Goal: Information Seeking & Learning: Find specific fact

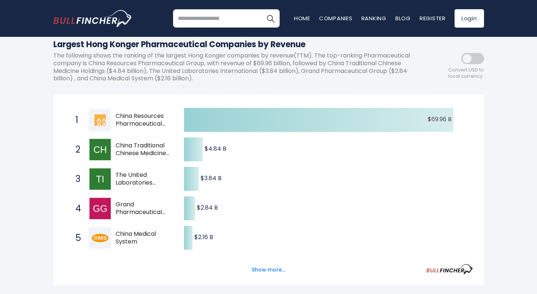
scroll to position [88, 0]
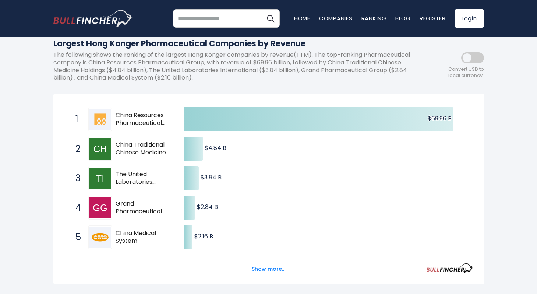
click at [136, 148] on span "China Traditional Chinese Medicine Holdings" at bounding box center [144, 148] width 56 height 15
drag, startPoint x: 122, startPoint y: 114, endPoint x: 164, endPoint y: 181, distance: 78.4
click at [64, 105] on div "1 China Resources Pharmaceutical Group 3320.HK 2 China Traditional Chinese Medi…" at bounding box center [64, 105] width 0 height 0
drag, startPoint x: 157, startPoint y: 194, endPoint x: 144, endPoint y: 164, distance: 32.4
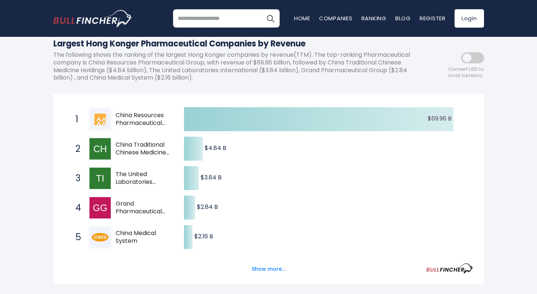
click at [153, 188] on div "Created with Highcharts 12.1.2 $69.96 B ​ $69.96 B $4.84 B ​ $4.84 B $3.84 B ​ …" at bounding box center [268, 252] width 409 height 294
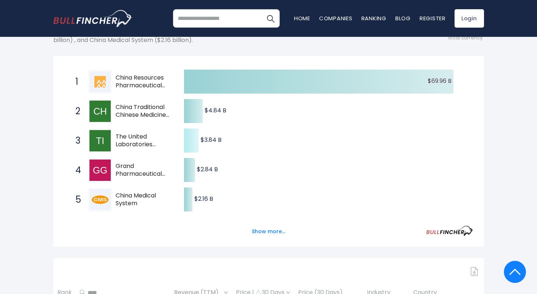
scroll to position [126, 0]
drag, startPoint x: 118, startPoint y: 77, endPoint x: 163, endPoint y: 97, distance: 49.1
click at [163, 97] on div "Created with Highcharts 12.1.2 $69.96 B ​ $69.96 B $4.84 B ​ $4.84 B $3.84 B ​ …" at bounding box center [268, 214] width 409 height 294
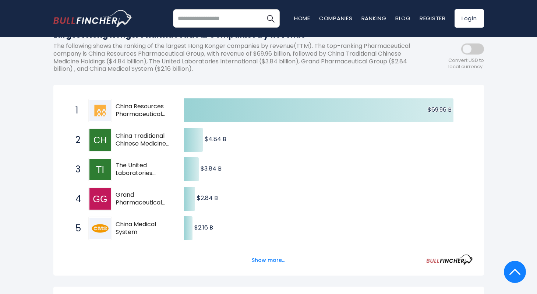
scroll to position [3, 0]
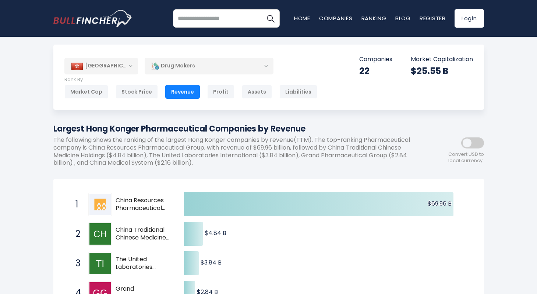
drag, startPoint x: 50, startPoint y: 127, endPoint x: 315, endPoint y: 125, distance: 265.0
copy h1 "Largest Hong Konger Pharmaceutical Companies by Revenue"
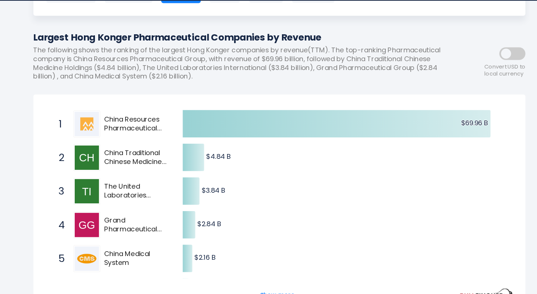
scroll to position [66, 0]
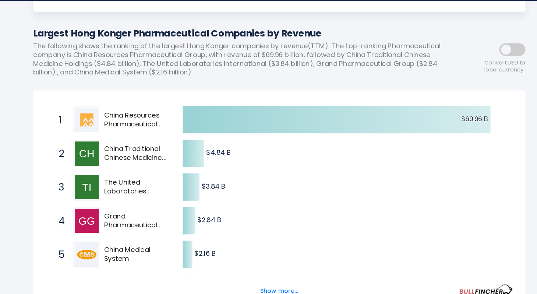
drag, startPoint x: 115, startPoint y: 136, endPoint x: 162, endPoint y: 146, distance: 48.1
click at [162, 146] on span "China Resources Pharmaceutical Group" at bounding box center [144, 141] width 56 height 15
drag, startPoint x: 162, startPoint y: 146, endPoint x: 124, endPoint y: 126, distance: 42.5
click at [124, 127] on div "Created with Highcharts 12.1.2 $69.96 B ​ $69.96 B $4.84 B ​ $4.84 B $3.84 B ​ …" at bounding box center [268, 274] width 409 height 294
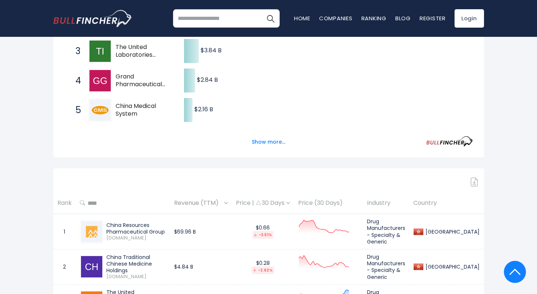
scroll to position [120, 0]
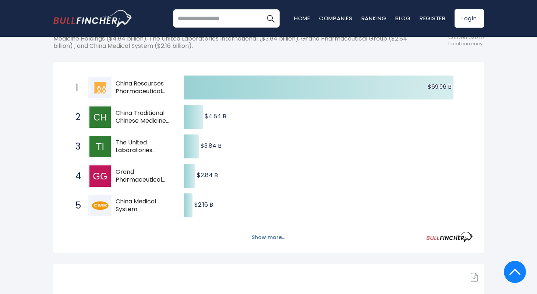
click at [279, 237] on button "Show more..." at bounding box center [268, 237] width 42 height 12
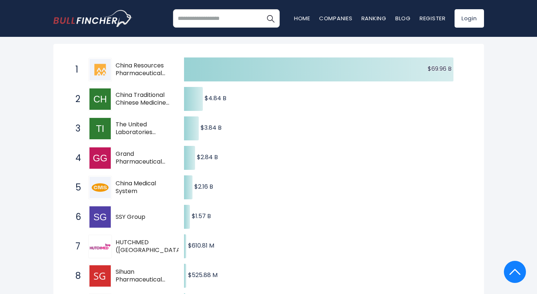
scroll to position [60, 0]
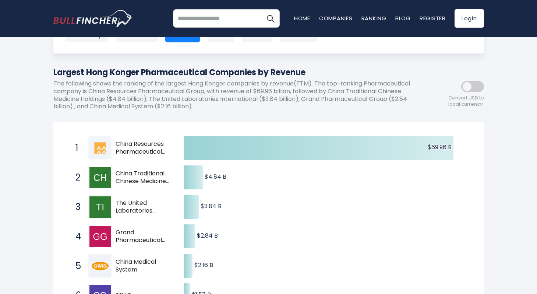
drag, startPoint x: 115, startPoint y: 144, endPoint x: 154, endPoint y: 145, distance: 38.7
click at [155, 145] on span "China Resources Pharmaceutical Group" at bounding box center [144, 147] width 56 height 15
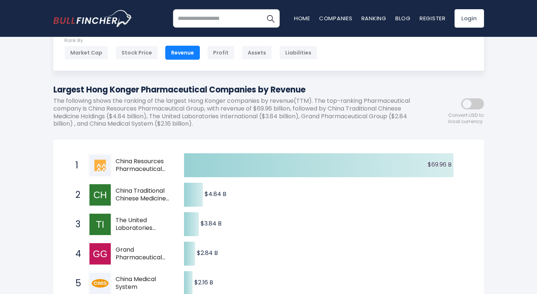
scroll to position [42, 0]
click at [142, 116] on p "The following shows the ranking of the largest Hong Konger companies by revenue…" at bounding box center [235, 113] width 364 height 31
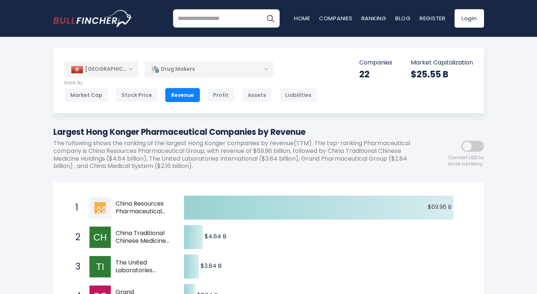
click at [130, 67] on div "[GEOGRAPHIC_DATA]" at bounding box center [101, 69] width 74 height 16
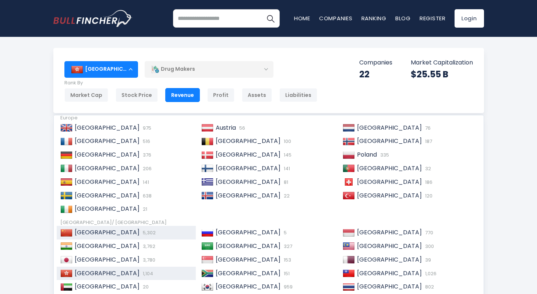
scroll to position [107, 0]
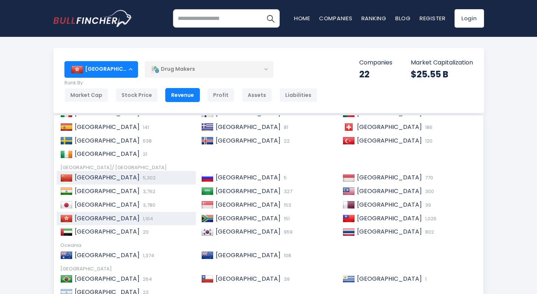
click at [109, 178] on div "China 5,302" at bounding box center [133, 178] width 120 height 8
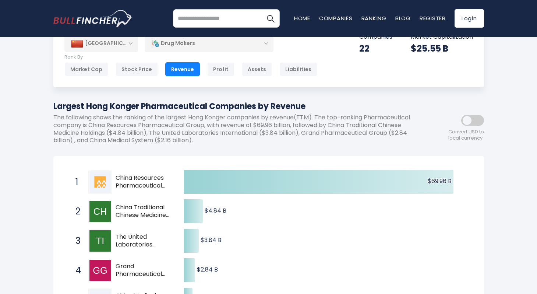
scroll to position [54, 0]
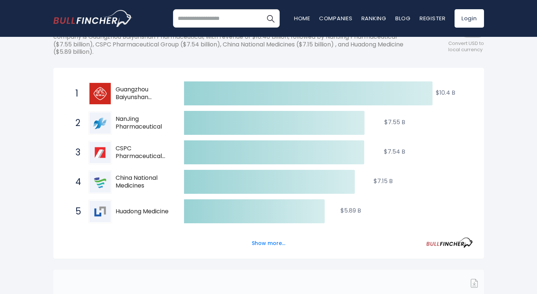
scroll to position [130, 0]
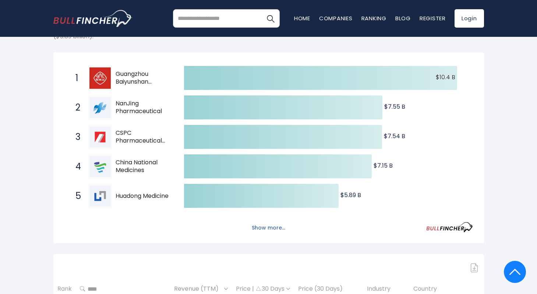
click at [269, 227] on button "Show more..." at bounding box center [268, 228] width 42 height 12
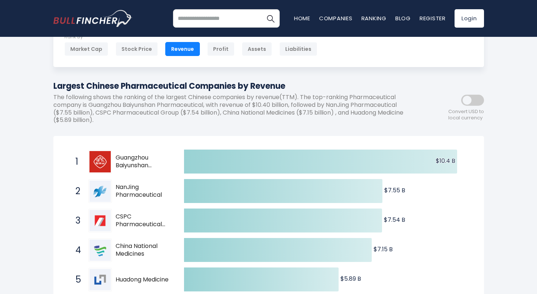
scroll to position [0, 0]
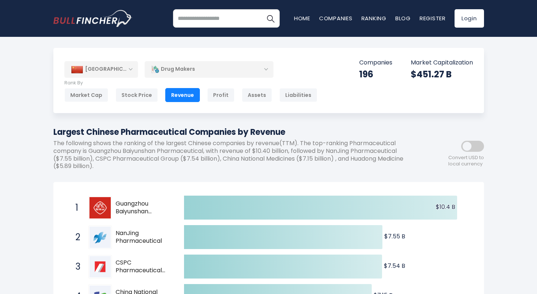
click at [120, 68] on div "[GEOGRAPHIC_DATA]" at bounding box center [101, 69] width 74 height 16
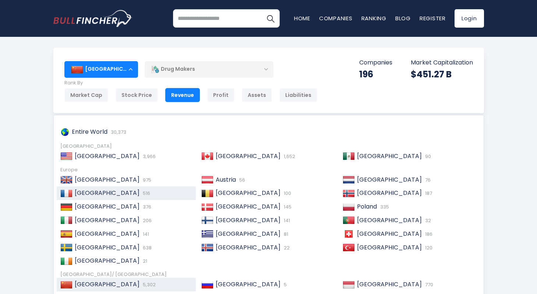
scroll to position [37, 0]
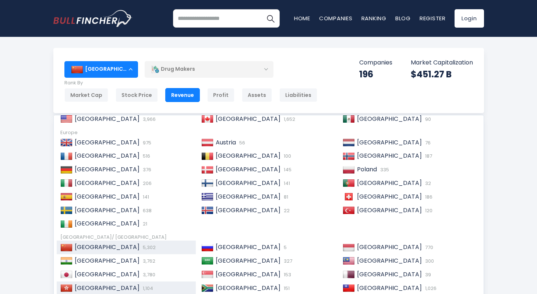
click at [99, 288] on span "[GEOGRAPHIC_DATA]" at bounding box center [107, 287] width 65 height 8
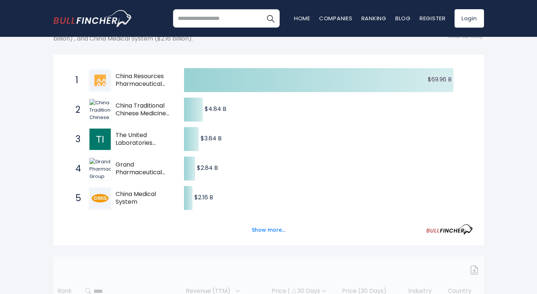
scroll to position [173, 0]
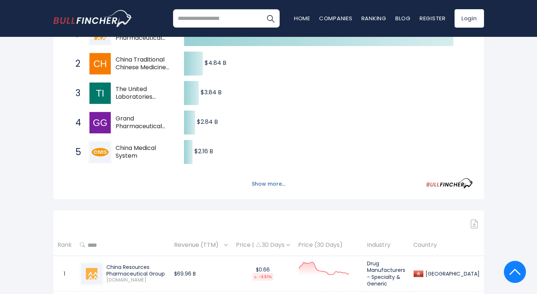
click at [266, 181] on button "Show more..." at bounding box center [268, 184] width 42 height 12
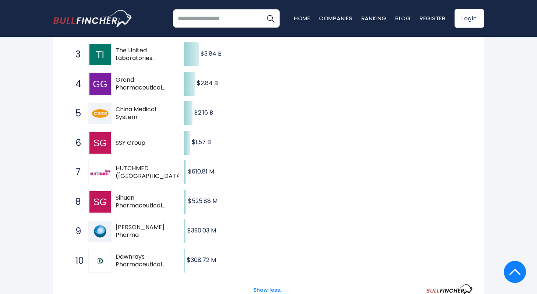
scroll to position [145, 0]
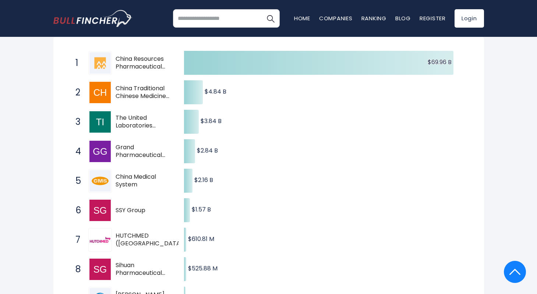
drag, startPoint x: 118, startPoint y: 174, endPoint x: 149, endPoint y: 185, distance: 33.0
click at [149, 185] on span "China Medical System" at bounding box center [144, 180] width 56 height 15
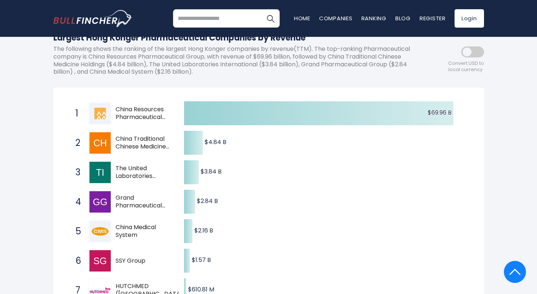
scroll to position [0, 0]
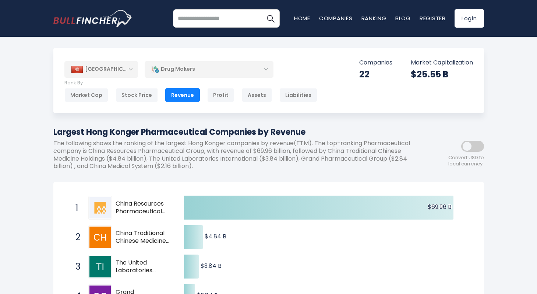
click at [218, 13] on input "search" at bounding box center [226, 18] width 107 height 18
type input "**********"
click at [269, 20] on img "Search" at bounding box center [271, 19] width 10 height 10
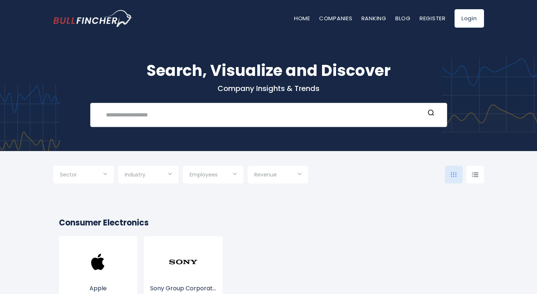
click at [209, 113] on input "text" at bounding box center [263, 115] width 323 height 14
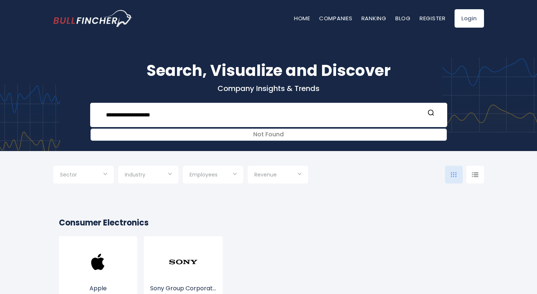
drag, startPoint x: 177, startPoint y: 120, endPoint x: 77, endPoint y: 110, distance: 99.8
click at [77, 111] on div "**********" at bounding box center [269, 93] width 442 height 68
type input "***"
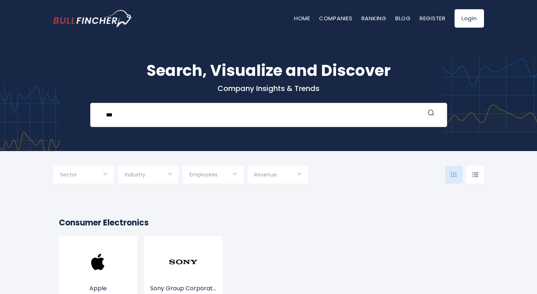
click at [429, 116] on button "Search" at bounding box center [431, 114] width 10 height 10
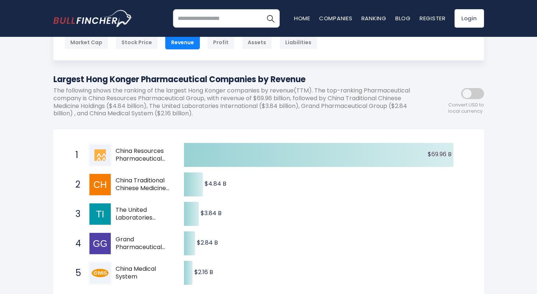
scroll to position [8, 0]
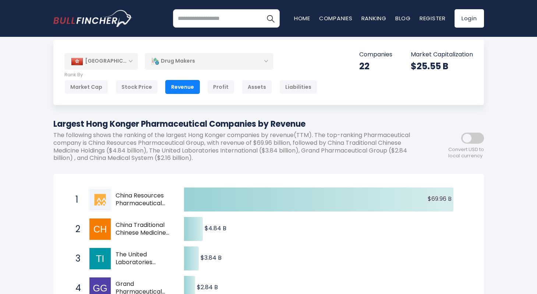
click at [108, 64] on div "[GEOGRAPHIC_DATA]" at bounding box center [101, 61] width 74 height 16
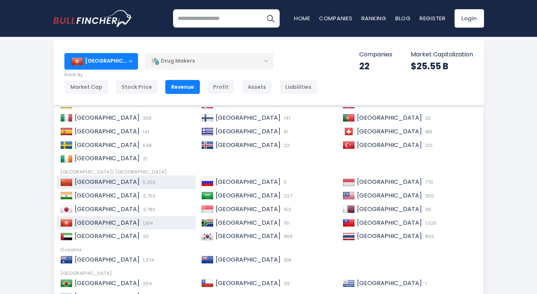
scroll to position [113, 0]
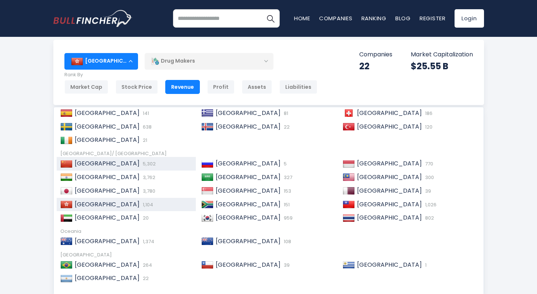
click at [111, 160] on div "China 5,302" at bounding box center [133, 164] width 120 height 8
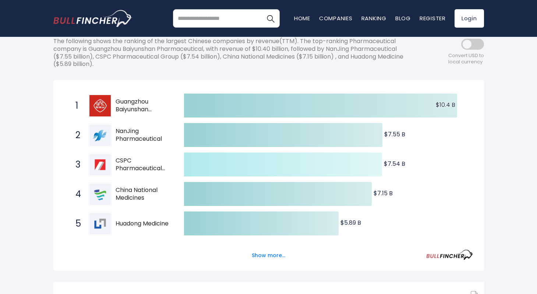
scroll to position [109, 0]
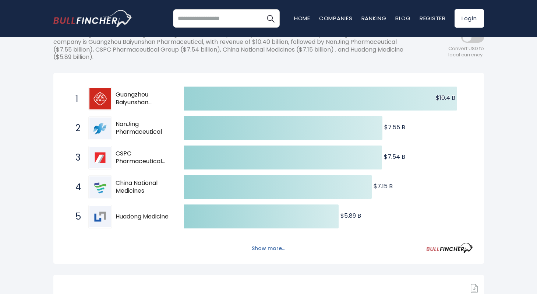
click at [279, 245] on button "Show more..." at bounding box center [268, 248] width 42 height 12
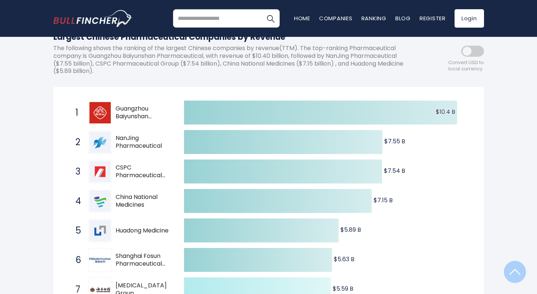
scroll to position [0, 0]
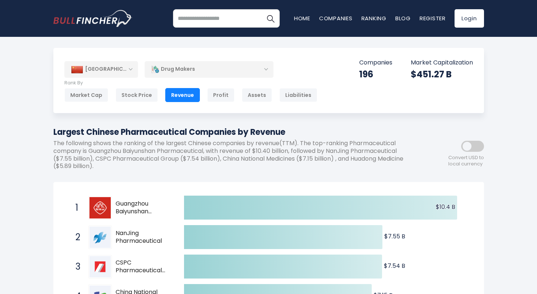
click at [124, 71] on div "[GEOGRAPHIC_DATA]" at bounding box center [101, 69] width 74 height 16
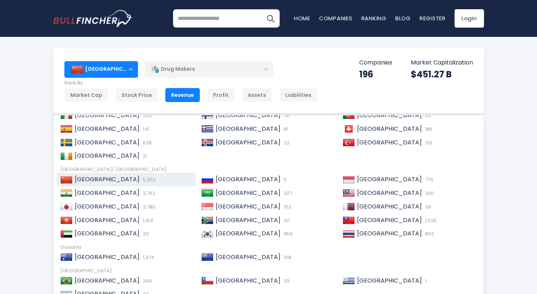
scroll to position [113, 0]
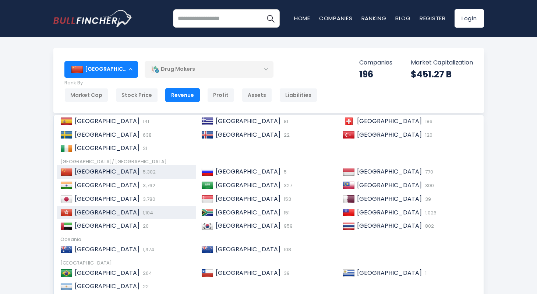
click at [160, 209] on div "Hong Kong 1,104" at bounding box center [133, 213] width 120 height 8
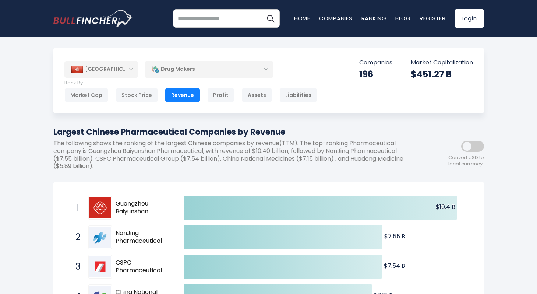
scroll to position [4, 0]
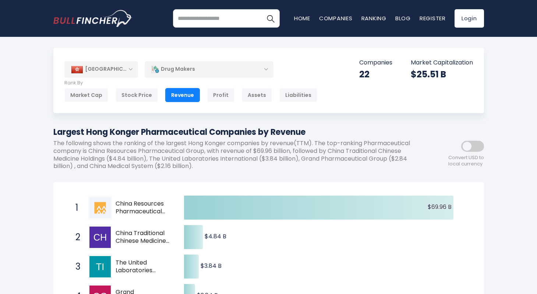
click at [469, 145] on span at bounding box center [472, 146] width 23 height 11
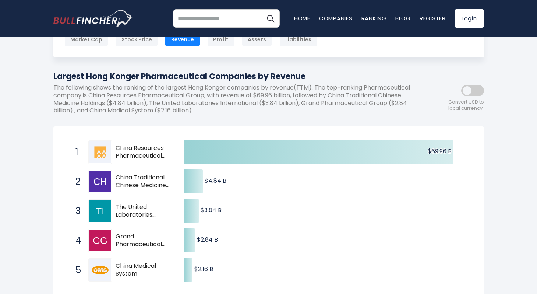
scroll to position [83, 0]
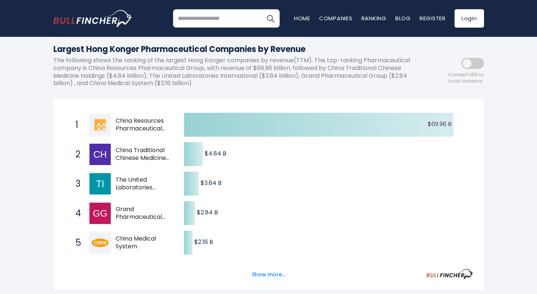
click at [470, 65] on span at bounding box center [472, 63] width 23 height 11
click at [414, 184] on icon "Created with Highcharts 12.1.2 $69.96 B ​ $69.96 B $4.84 B ​ $4.84 B $3.84 B ​ …" at bounding box center [268, 257] width 409 height 294
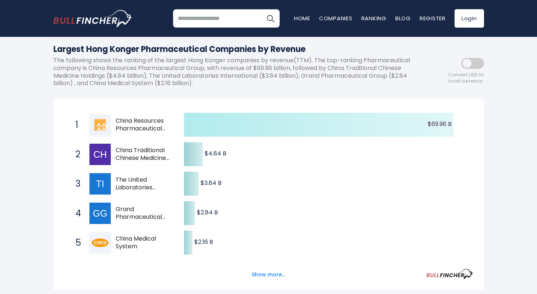
click at [317, 131] on icon at bounding box center [318, 125] width 269 height 24
click at [432, 124] on text "$69.96 B ​ $69.96 B" at bounding box center [439, 124] width 24 height 8
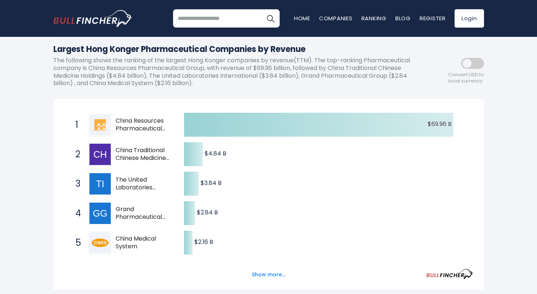
click at [118, 119] on span "China Resources Pharmaceutical Group" at bounding box center [144, 124] width 56 height 15
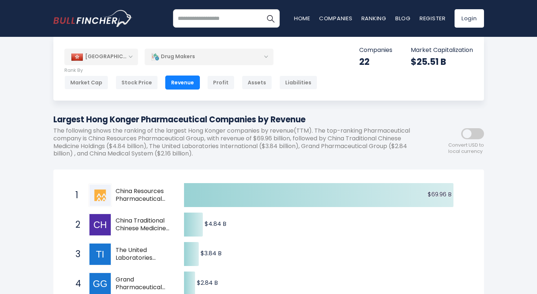
scroll to position [14, 0]
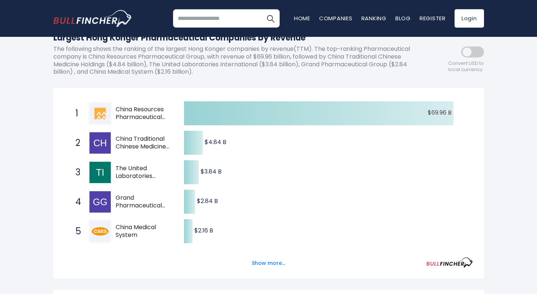
scroll to position [107, 0]
